Goal: Task Accomplishment & Management: Manage account settings

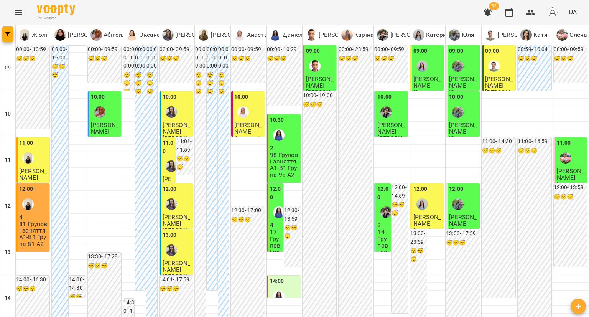
type input "**********"
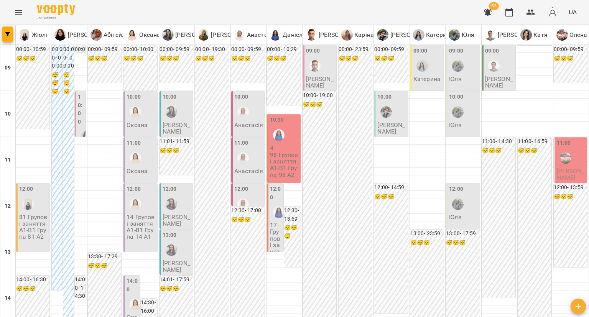
scroll to position [347, 0]
type input "**********"
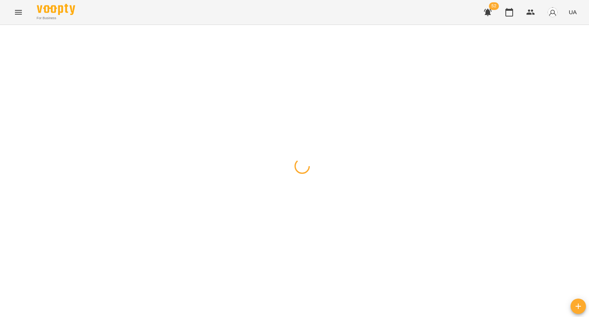
click at [181, 25] on div at bounding box center [294, 25] width 589 height 0
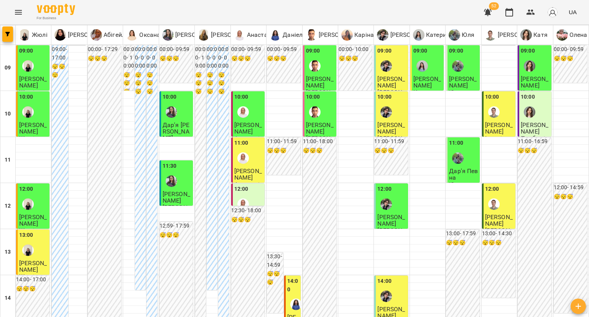
scroll to position [307, 0]
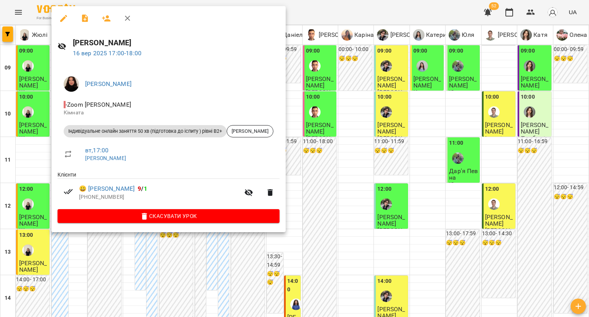
click at [29, 79] on div at bounding box center [294, 158] width 589 height 317
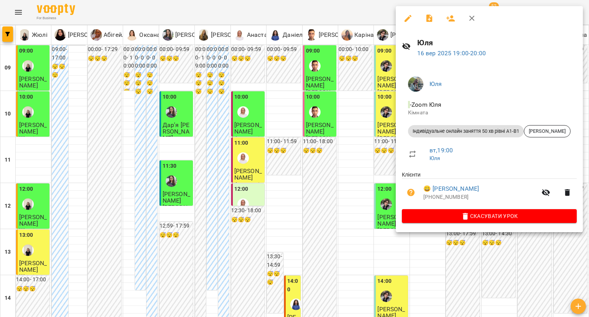
click at [6, 278] on div at bounding box center [294, 158] width 589 height 317
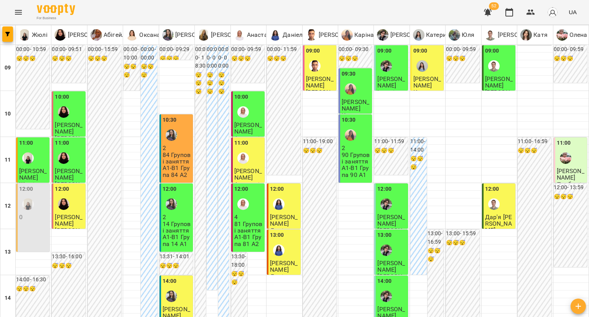
click at [239, 208] on img "Анастасія" at bounding box center [243, 204] width 12 height 12
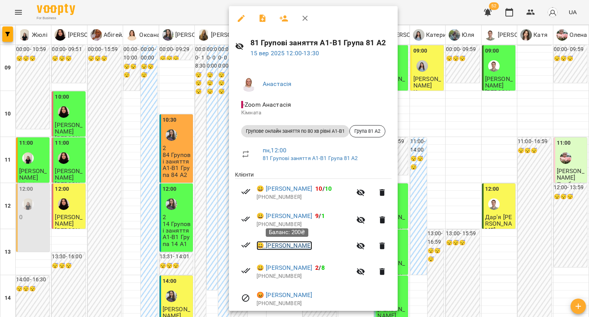
click at [263, 247] on link "😀 [PERSON_NAME]" at bounding box center [285, 245] width 56 height 9
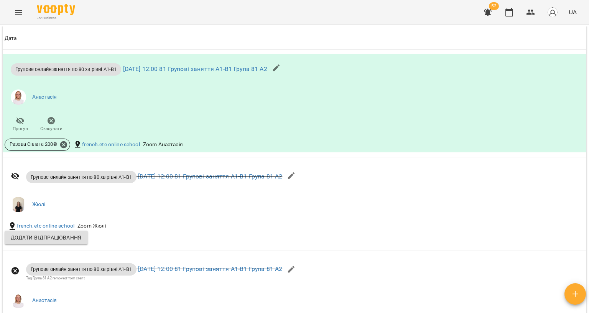
scroll to position [345, 0]
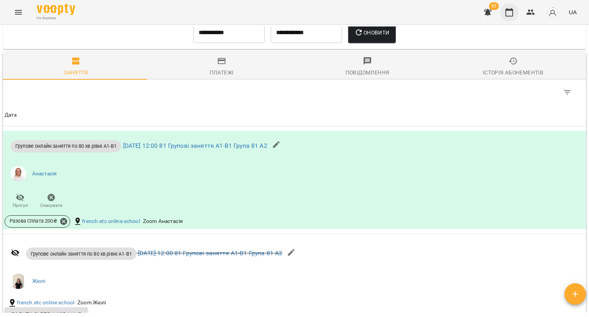
click at [505, 20] on button "button" at bounding box center [509, 12] width 18 height 18
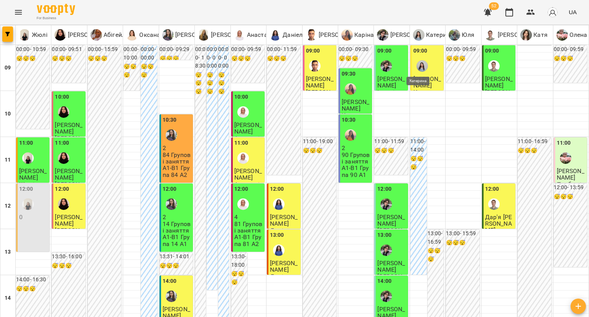
click at [418, 68] on img "Катерина" at bounding box center [422, 66] width 12 height 12
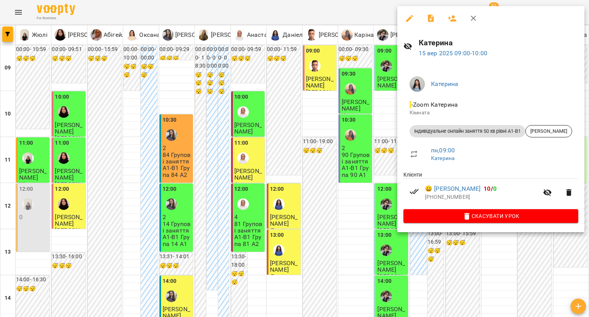
click at [308, 153] on div at bounding box center [294, 158] width 589 height 317
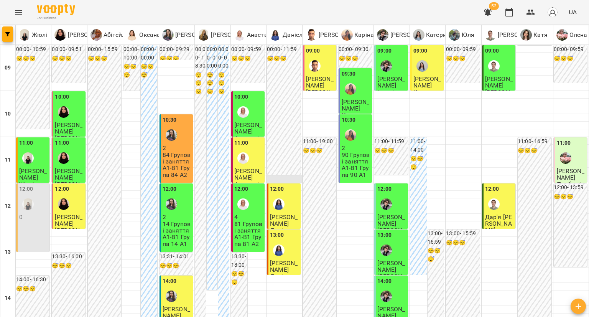
scroll to position [153, 0]
click at [491, 213] on span "Дар'я [PERSON_NAME]" at bounding box center [498, 223] width 27 height 21
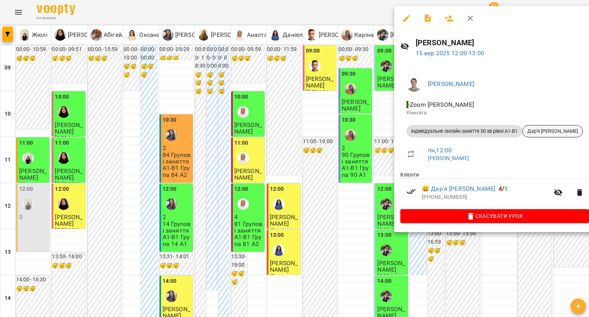
click at [538, 128] on span "Дар'я [PERSON_NAME]" at bounding box center [553, 131] width 60 height 7
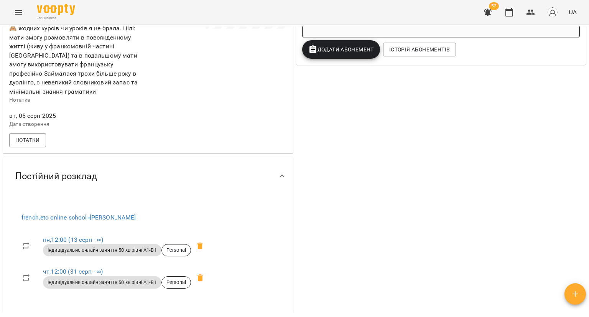
scroll to position [153, 0]
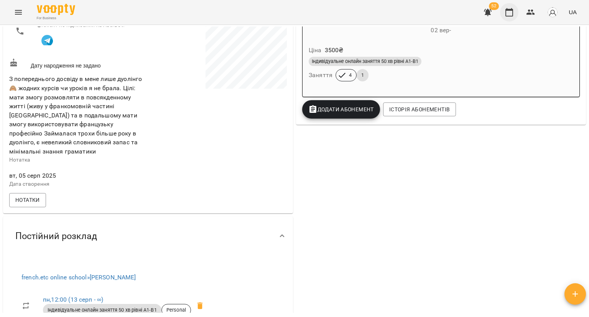
click at [512, 9] on icon "button" at bounding box center [509, 12] width 8 height 8
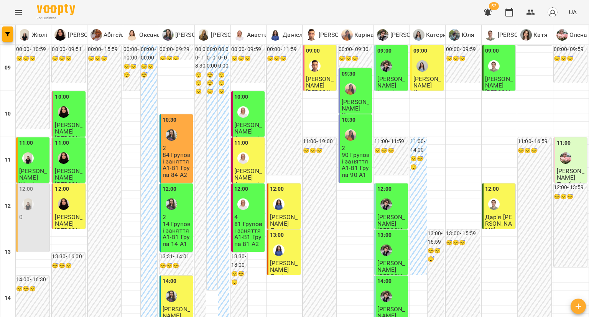
scroll to position [77, 0]
click at [66, 198] on img "Олександра" at bounding box center [64, 204] width 12 height 12
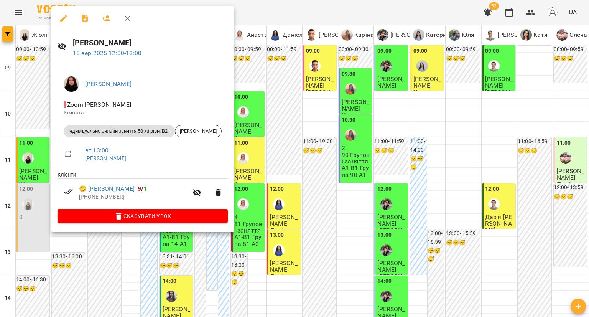
click at [31, 214] on div at bounding box center [294, 158] width 589 height 317
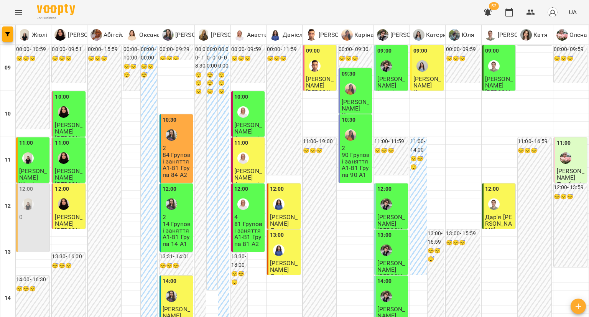
scroll to position [153, 0]
click at [179, 277] on div "14:00" at bounding box center [177, 291] width 29 height 28
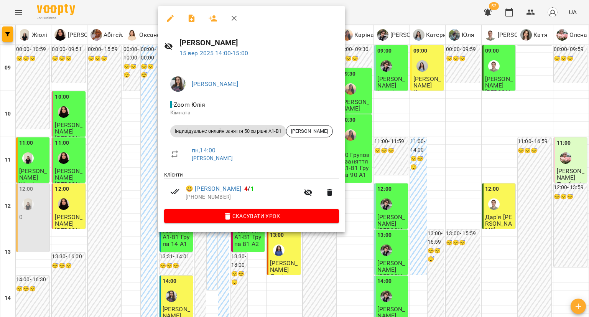
click at [120, 166] on div at bounding box center [294, 158] width 589 height 317
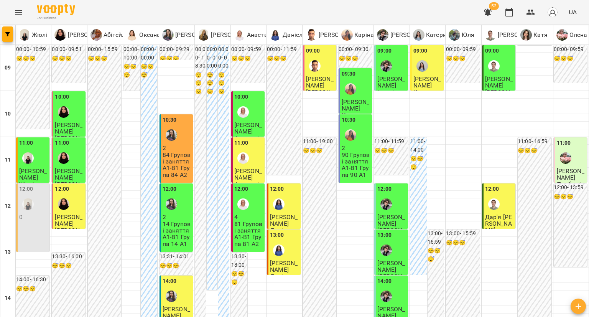
scroll to position [345, 0]
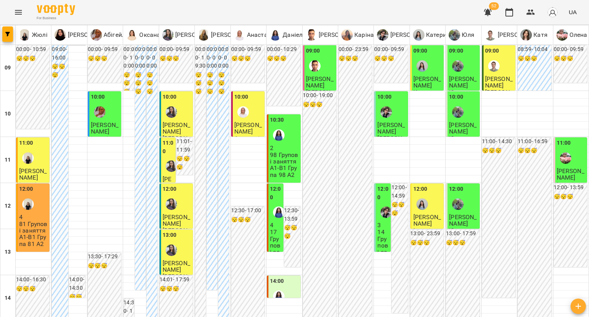
click at [184, 209] on div "12:00" at bounding box center [177, 199] width 29 height 28
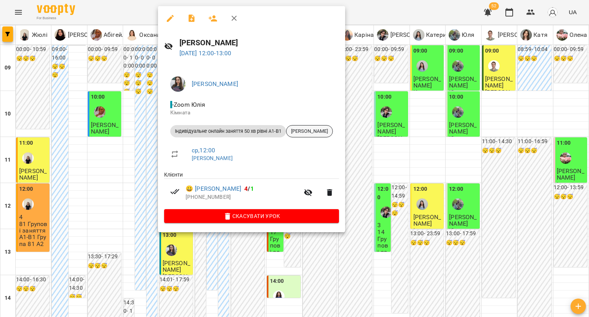
click at [330, 130] on span "[PERSON_NAME]" at bounding box center [309, 131] width 46 height 7
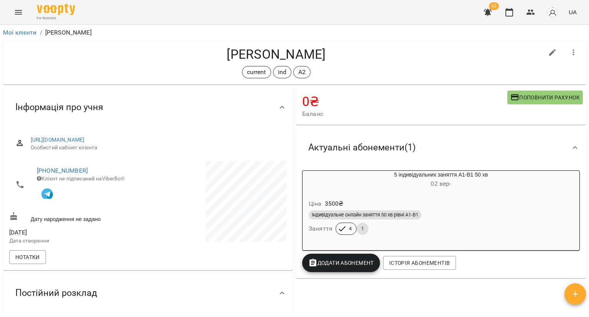
click at [402, 195] on div "Ціна 3500 ₴ Індивідуальне онлайн заняття 50 хв рівні А1-В1 Заняття 4 1" at bounding box center [441, 218] width 277 height 52
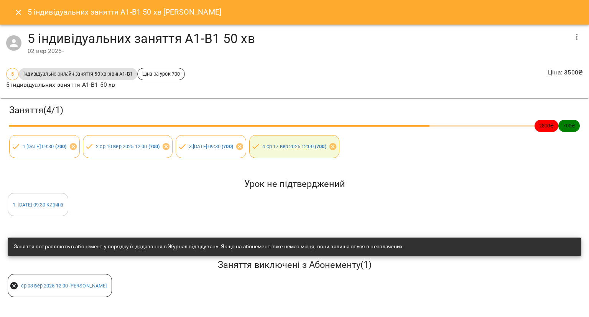
click at [6, 8] on div "5 індивідуальних заняття А1-В1 50 хв [PERSON_NAME]" at bounding box center [294, 12] width 589 height 25
click at [18, 13] on icon "Close" at bounding box center [18, 12] width 9 height 9
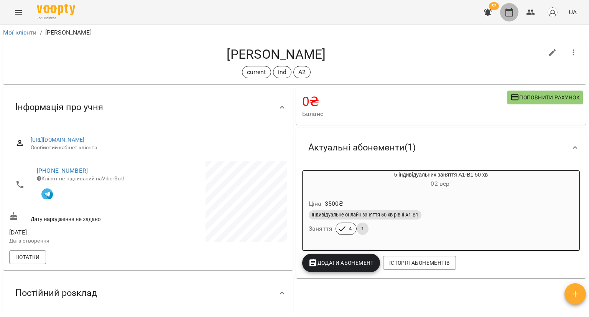
click at [503, 15] on button "button" at bounding box center [509, 12] width 18 height 18
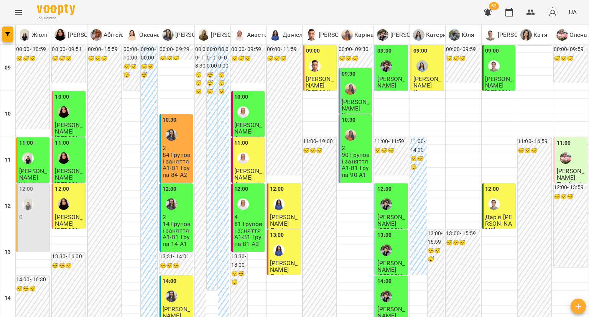
click at [250, 207] on div "12:00" at bounding box center [248, 199] width 29 height 28
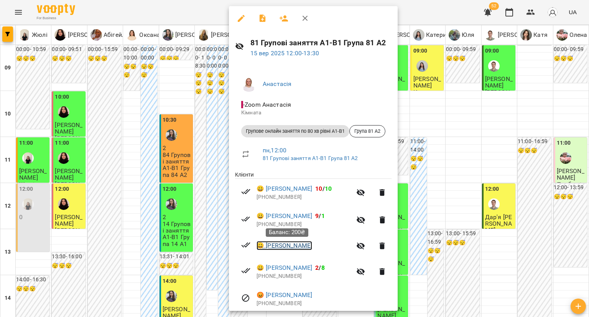
click at [271, 247] on link "😀 [PERSON_NAME]" at bounding box center [285, 245] width 56 height 9
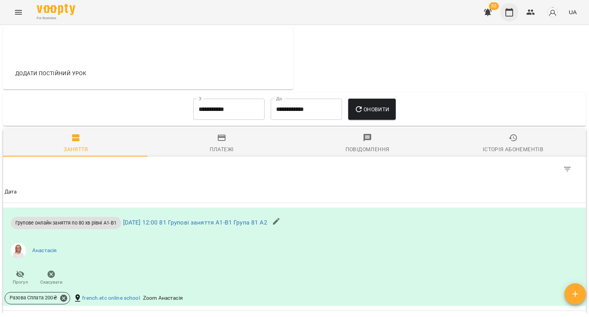
scroll to position [192, 0]
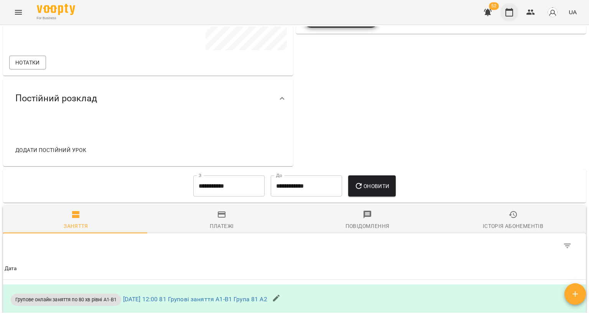
click at [512, 9] on icon "button" at bounding box center [509, 12] width 8 height 8
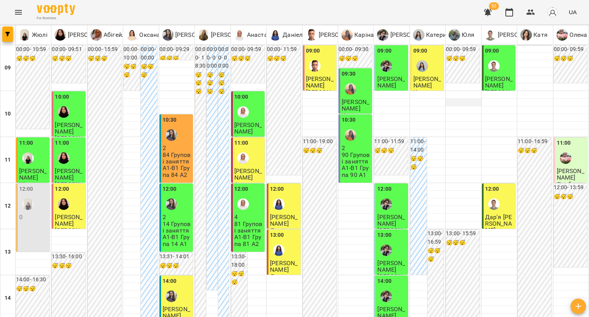
scroll to position [115, 0]
type input "**********"
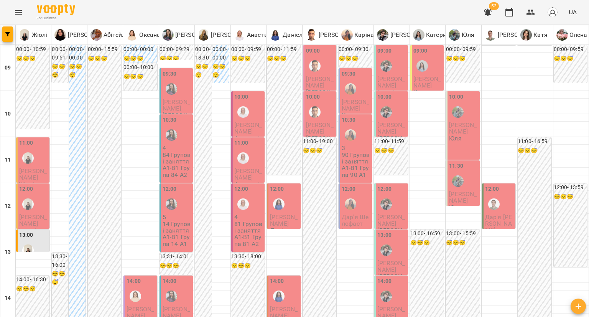
scroll to position [422, 0]
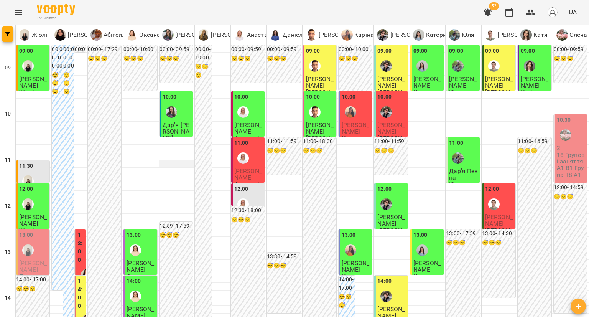
scroll to position [153, 0]
click at [78, 231] on label "13:00" at bounding box center [81, 247] width 6 height 33
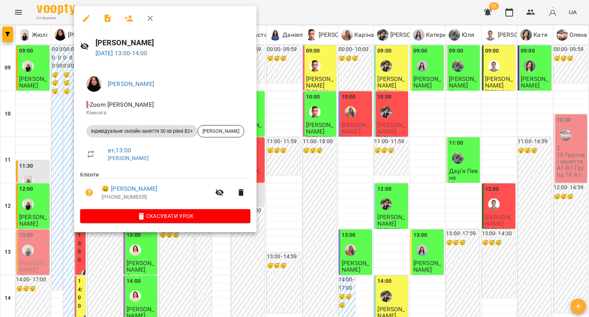
click at [61, 112] on div at bounding box center [294, 158] width 589 height 317
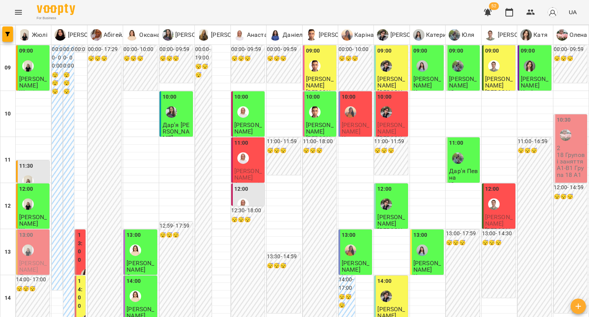
click at [79, 277] on label "14:00" at bounding box center [81, 293] width 6 height 33
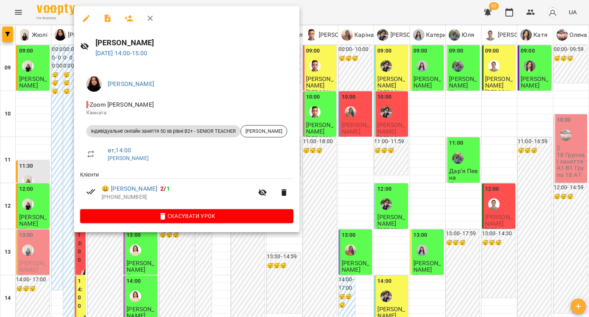
click at [41, 152] on div at bounding box center [294, 158] width 589 height 317
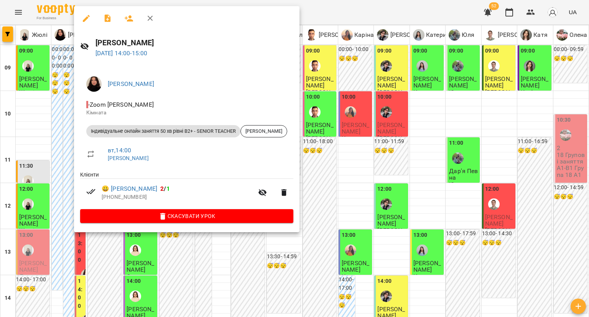
click at [61, 127] on div at bounding box center [294, 158] width 589 height 317
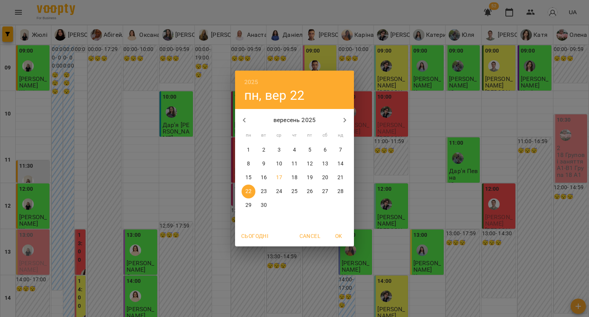
click at [264, 177] on p "16" at bounding box center [264, 178] width 6 height 8
type input "**********"
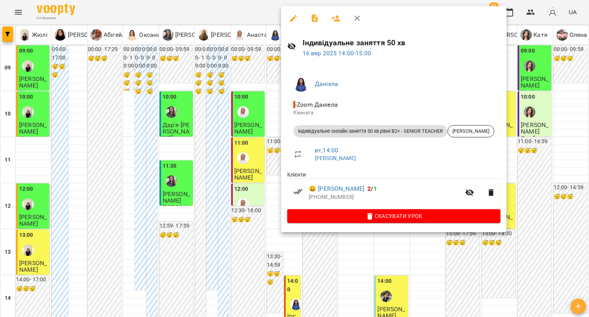
click at [345, 302] on div at bounding box center [294, 158] width 589 height 317
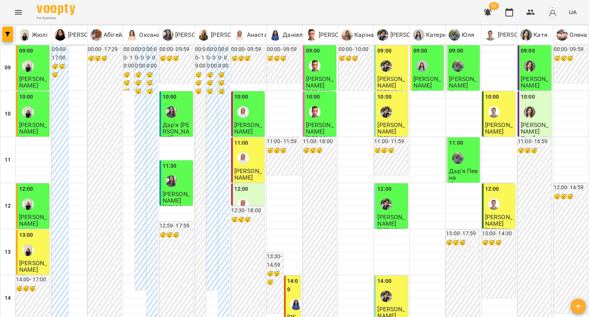
type input "**********"
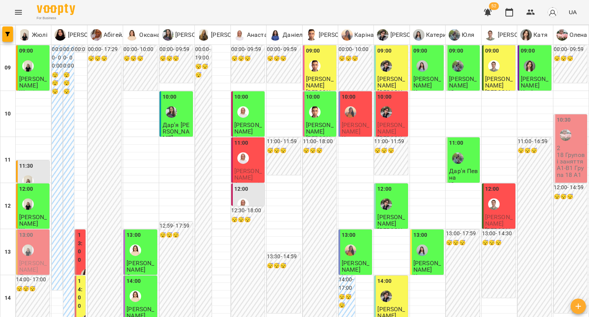
scroll to position [308, 0]
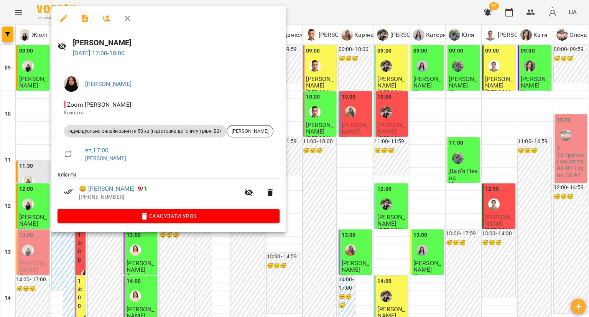
click at [32, 94] on div at bounding box center [294, 158] width 589 height 317
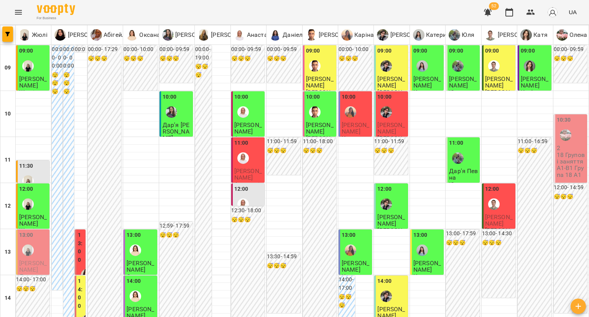
scroll to position [307, 0]
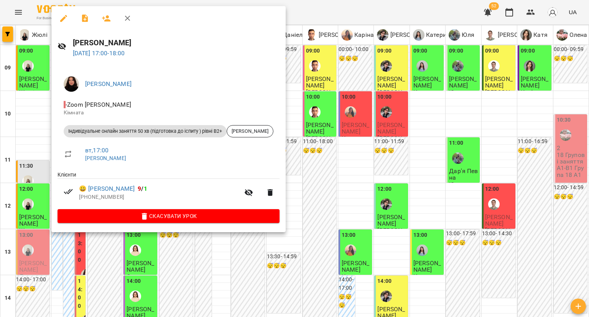
click at [315, 107] on div at bounding box center [294, 158] width 589 height 317
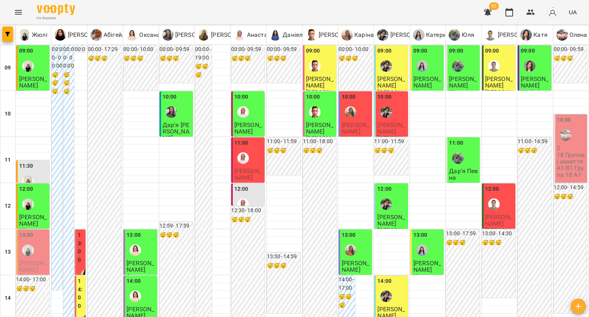
scroll to position [383, 0]
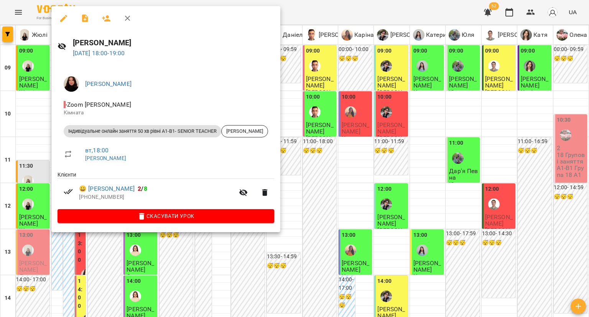
click at [29, 122] on div at bounding box center [294, 158] width 589 height 317
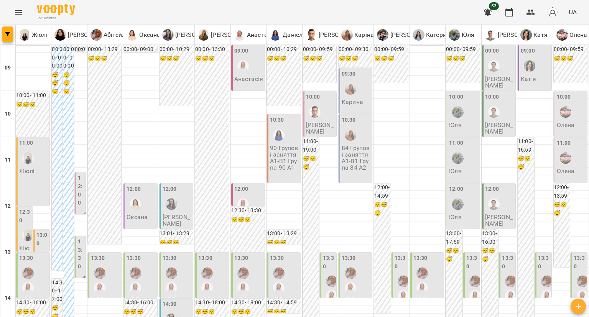
scroll to position [230, 0]
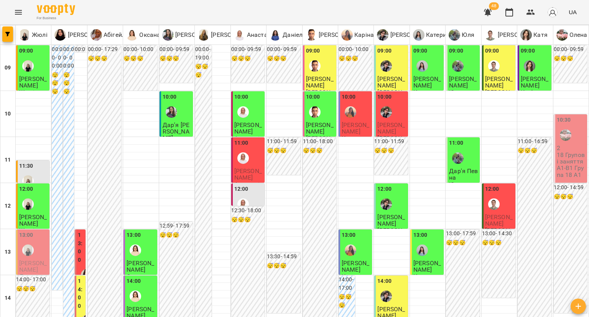
type input "**********"
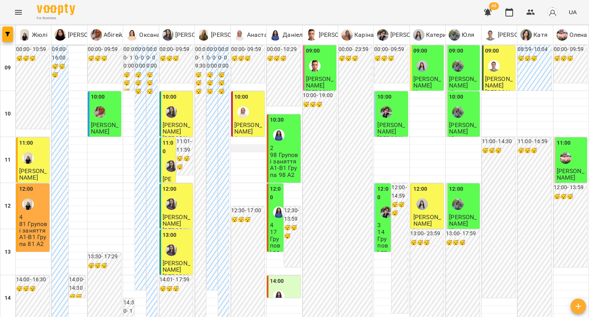
scroll to position [307, 0]
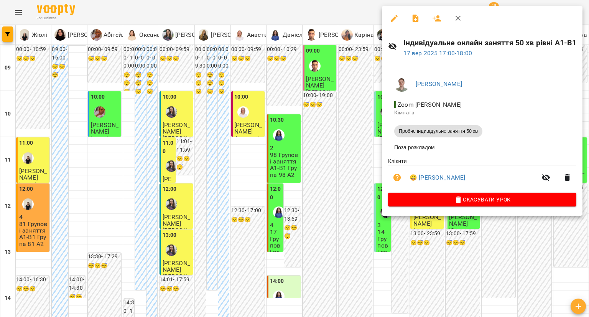
click at [396, 181] on icon "button" at bounding box center [397, 178] width 8 height 8
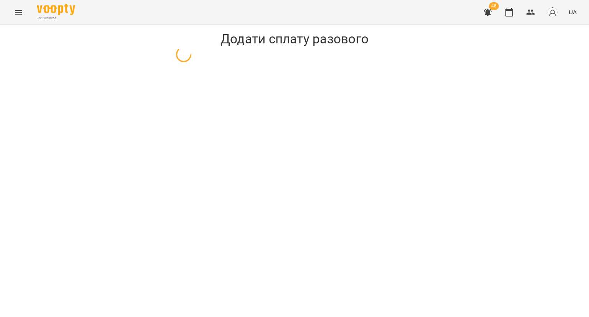
select select "**********"
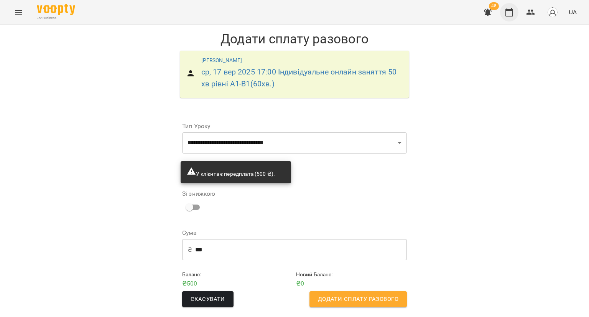
click at [511, 9] on icon "button" at bounding box center [509, 12] width 8 height 8
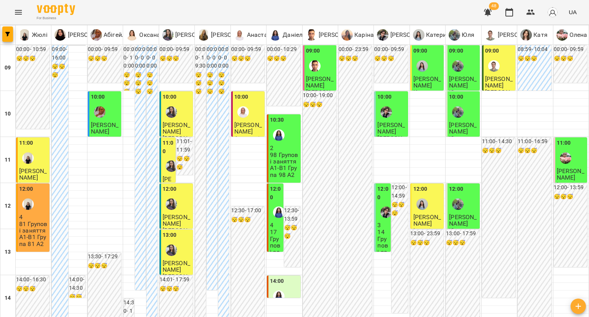
scroll to position [307, 0]
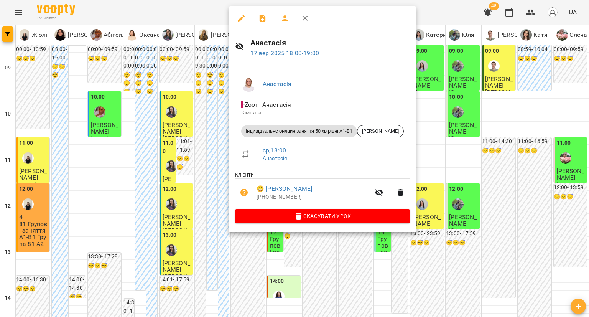
click at [198, 84] on div at bounding box center [294, 158] width 589 height 317
